Goal: Find specific page/section: Find specific page/section

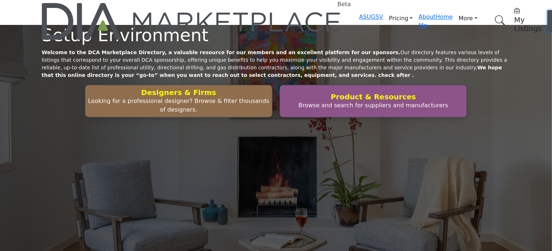
click at [551, 13] on span "Log In" at bounding box center [557, 21] width 10 height 16
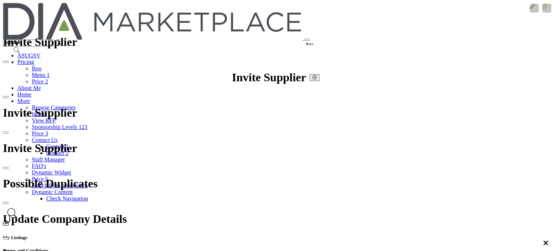
drag, startPoint x: 387, startPoint y: 78, endPoint x: 443, endPoint y: 76, distance: 55.3
copy div "Marketing Solution"
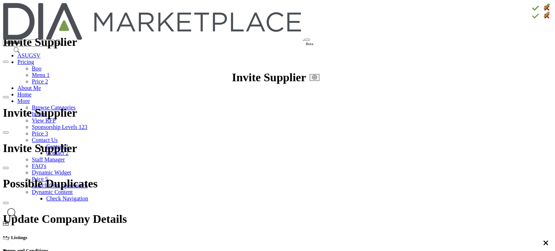
drag, startPoint x: 223, startPoint y: 78, endPoint x: 279, endPoint y: 75, distance: 55.4
copy div "Services Offered"
drag, startPoint x: 227, startPoint y: 201, endPoint x: 283, endPoint y: 201, distance: 55.3
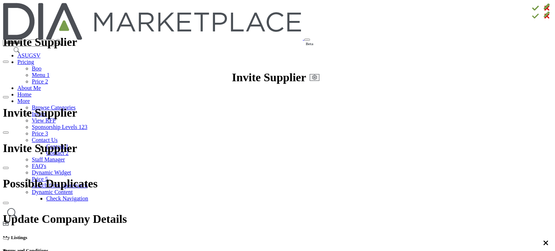
copy div "Locations Services"
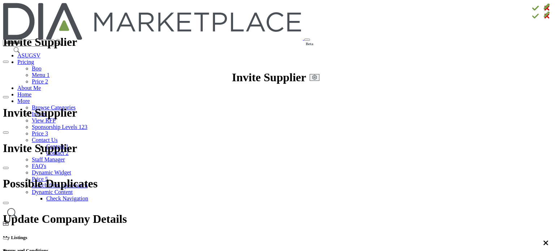
scroll to position [301, 0]
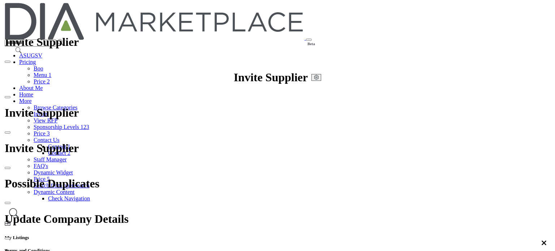
scroll to position [36, 0]
